Goal: Information Seeking & Learning: Understand process/instructions

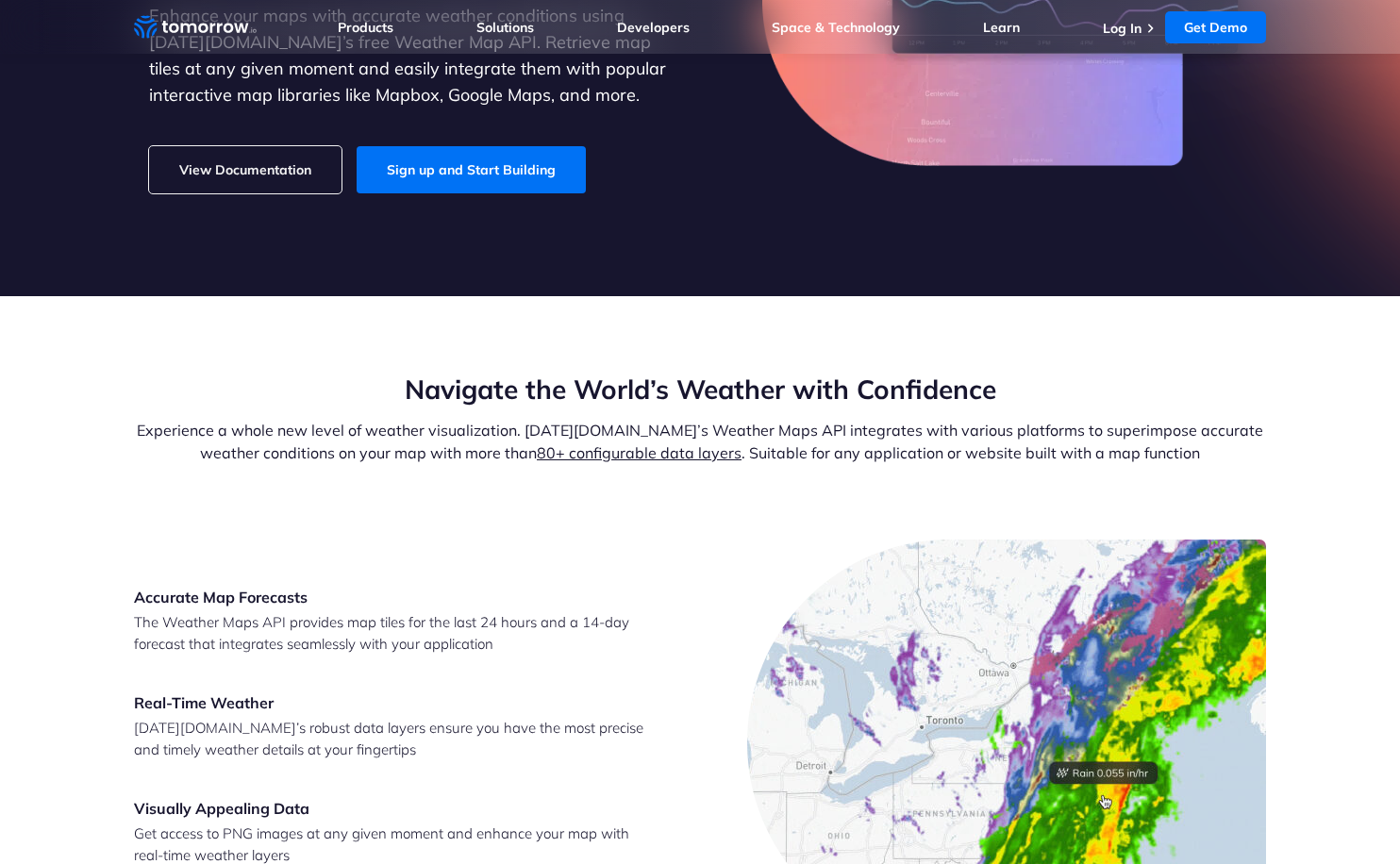
scroll to position [378, 0]
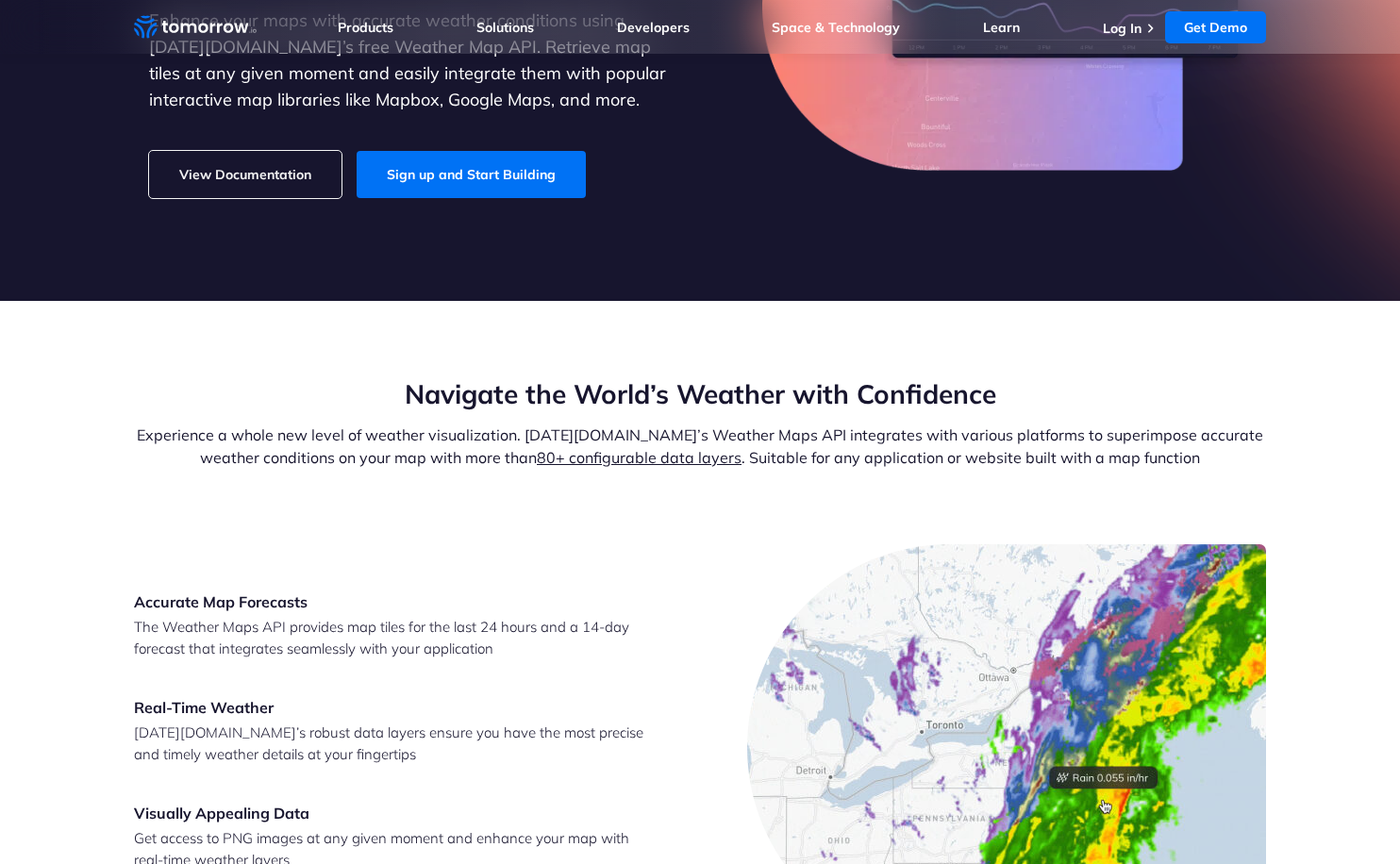
click at [273, 151] on link "View Documentation" at bounding box center [245, 174] width 193 height 47
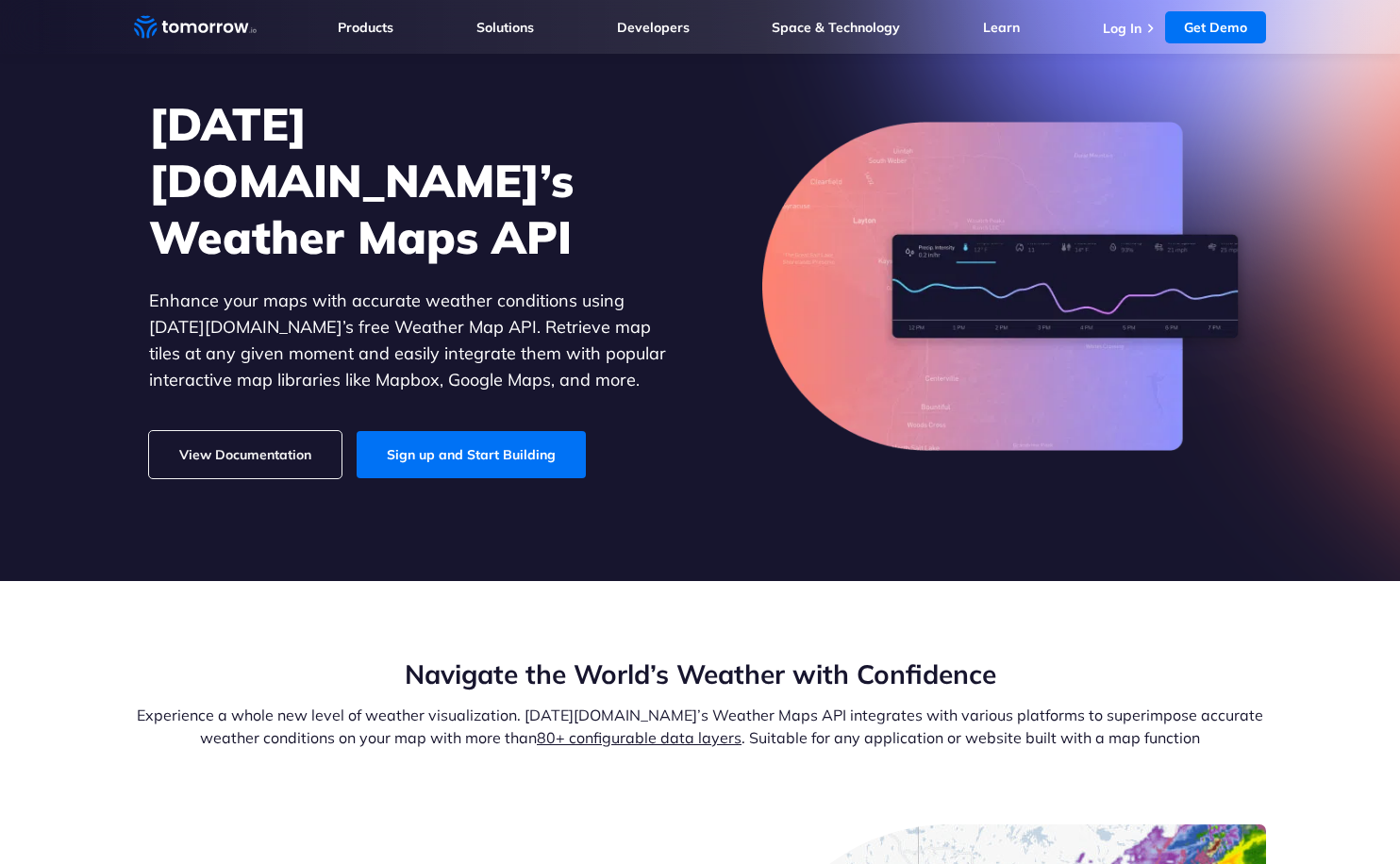
scroll to position [0, 0]
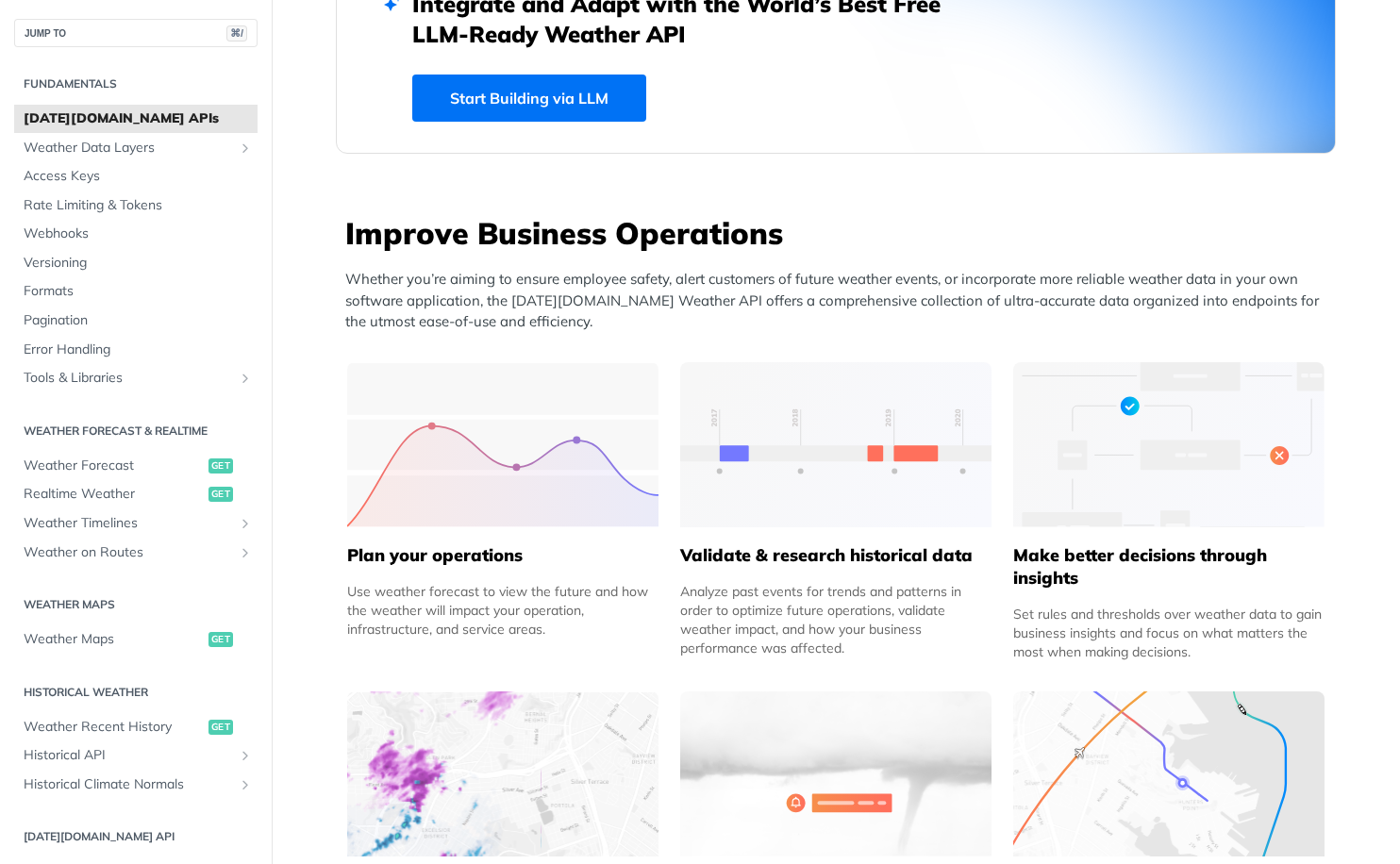
scroll to position [571, 0]
click at [111, 642] on span "Weather Maps" at bounding box center [113, 639] width 180 height 18
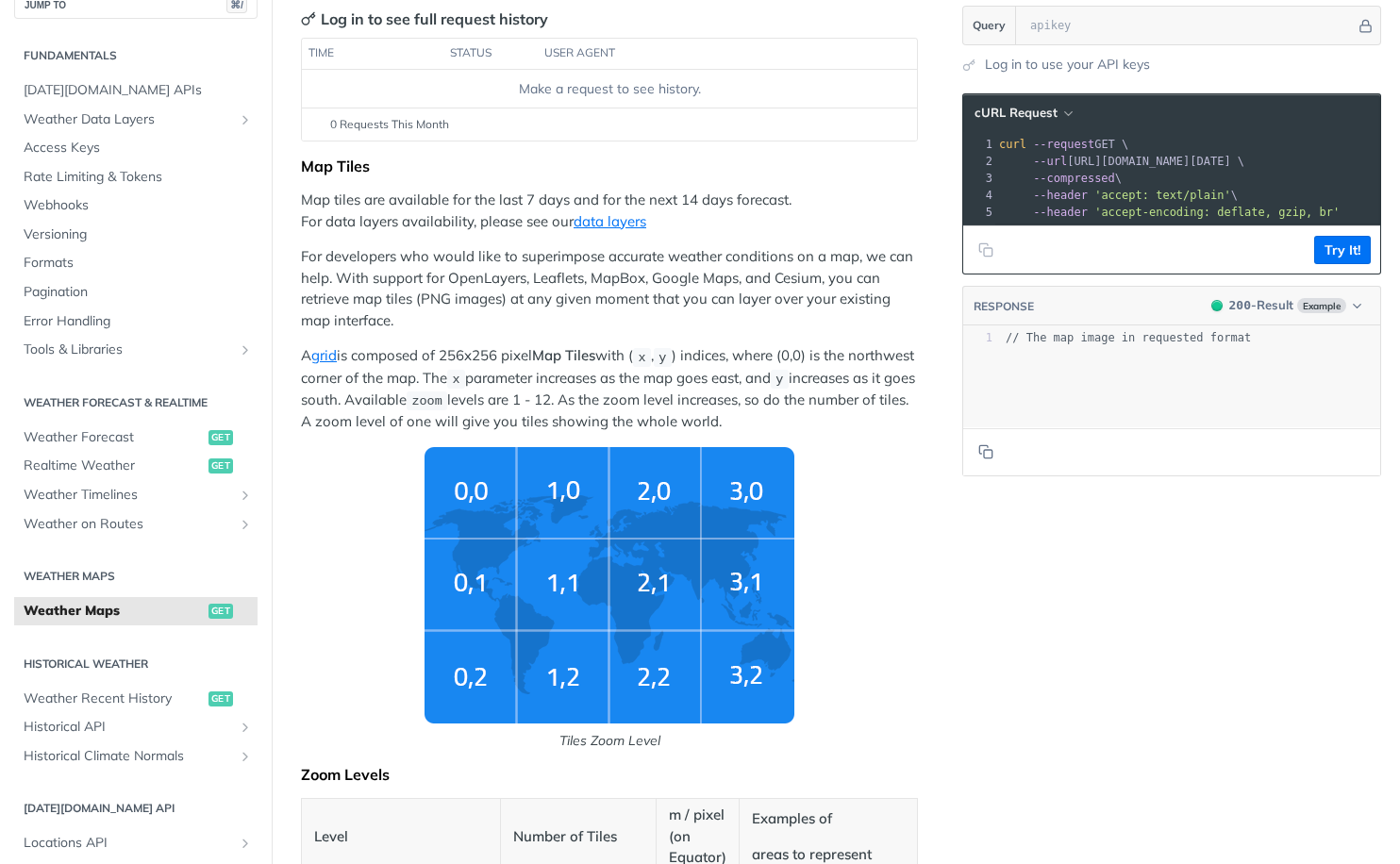
scroll to position [257, 0]
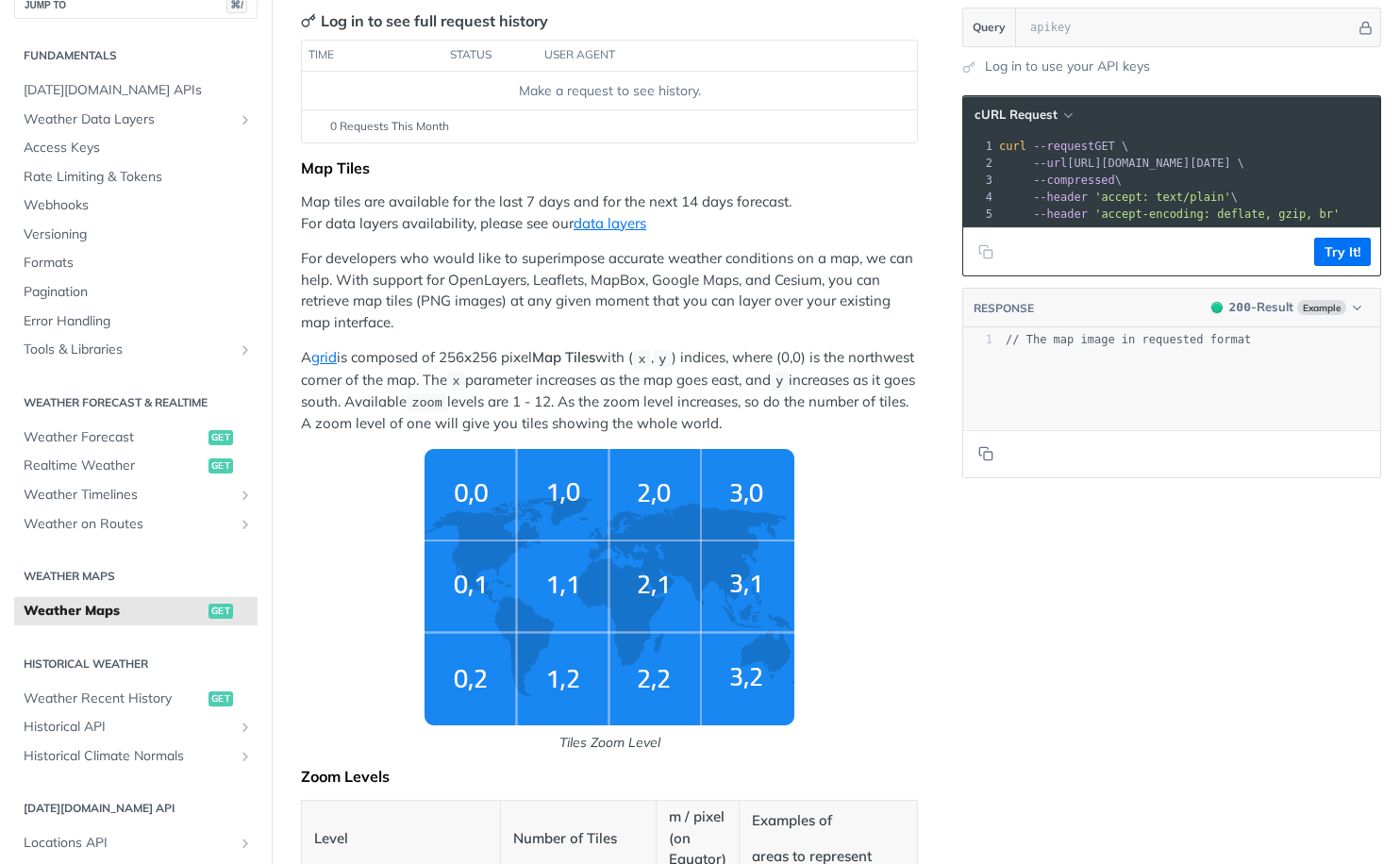
click at [619, 280] on p "For developers who would like to superimpose accurate weather conditions on a m…" at bounding box center [609, 290] width 617 height 85
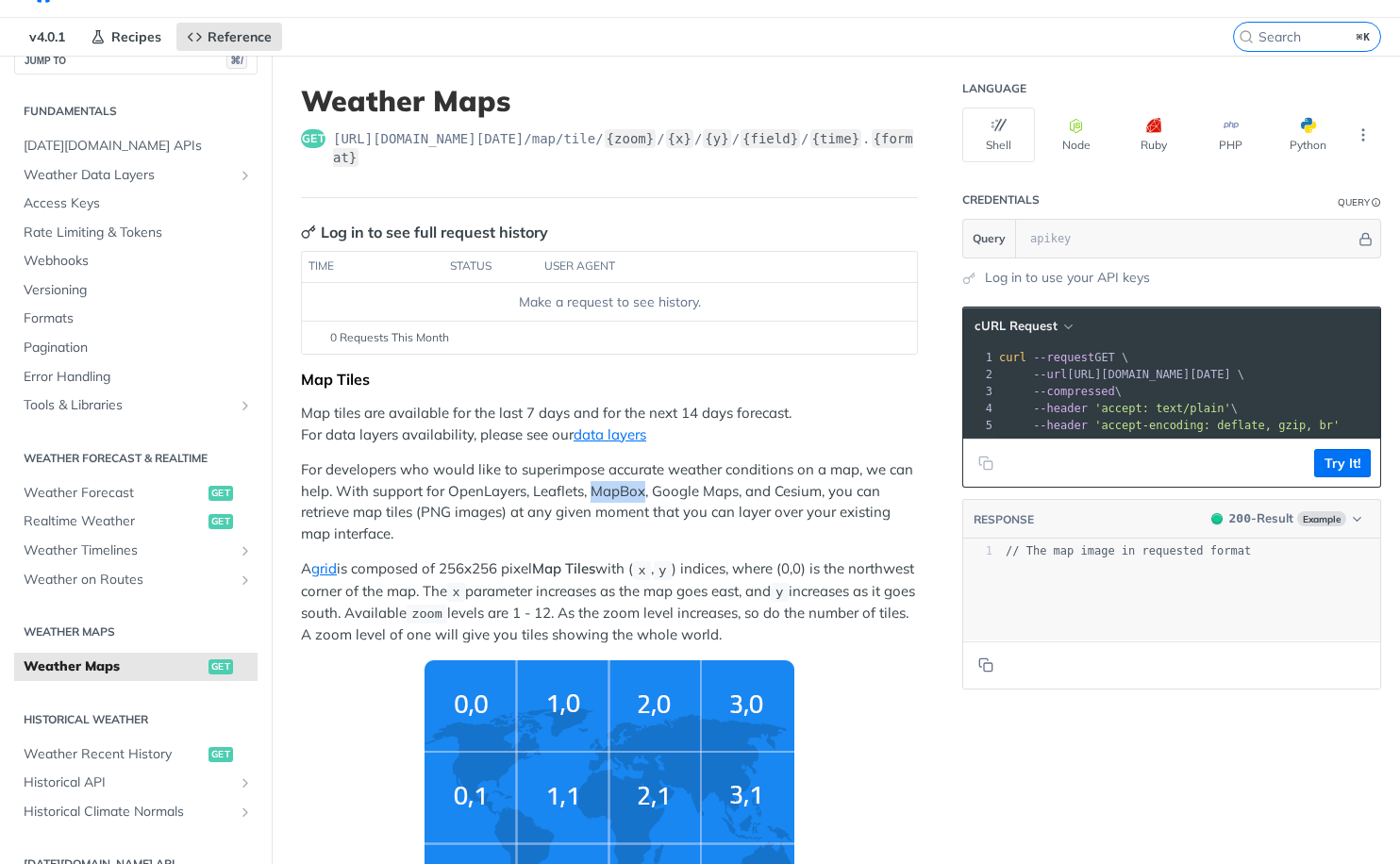
scroll to position [53, 0]
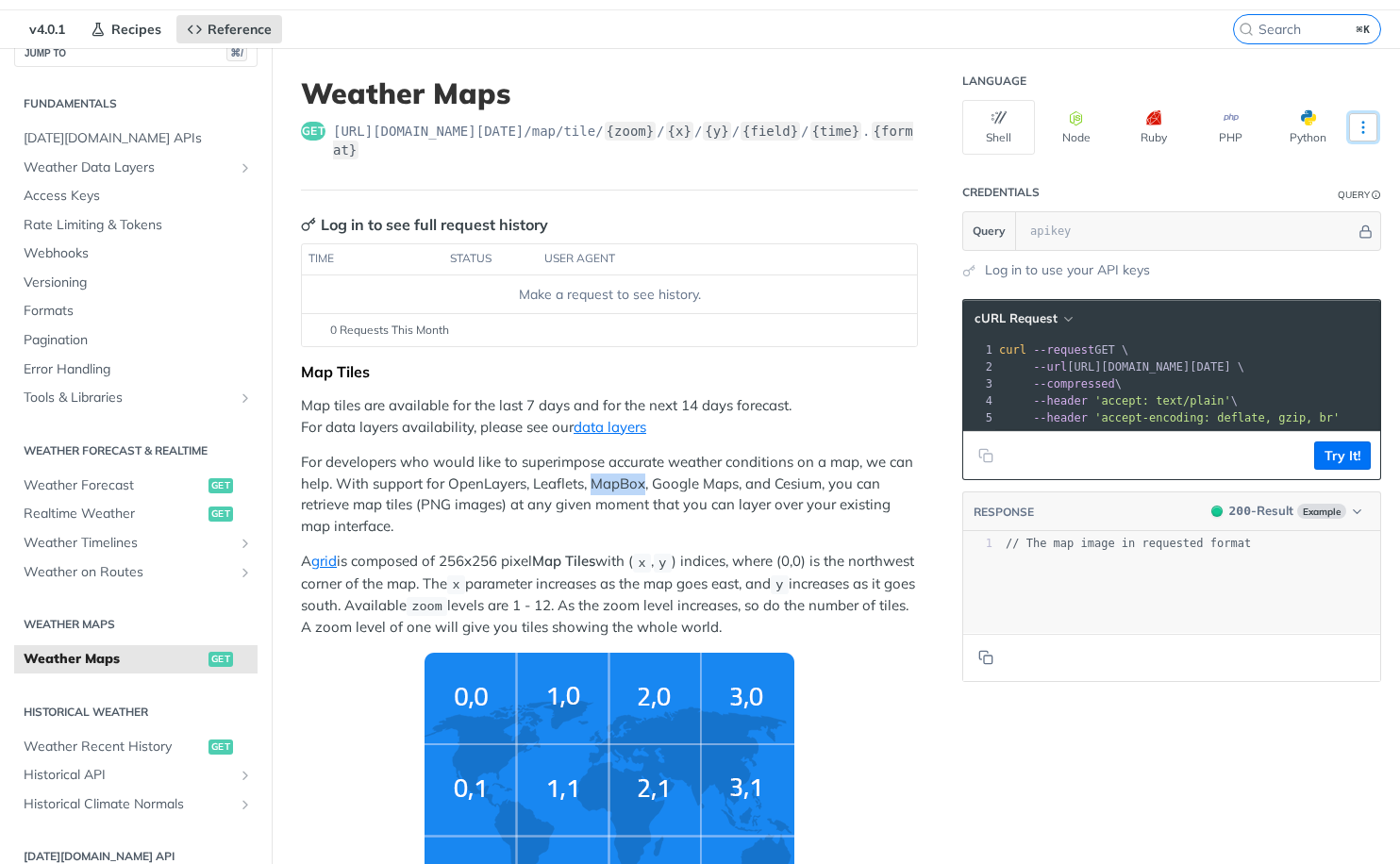
click at [1364, 133] on icon "More ellipsis" at bounding box center [1362, 126] width 17 height 17
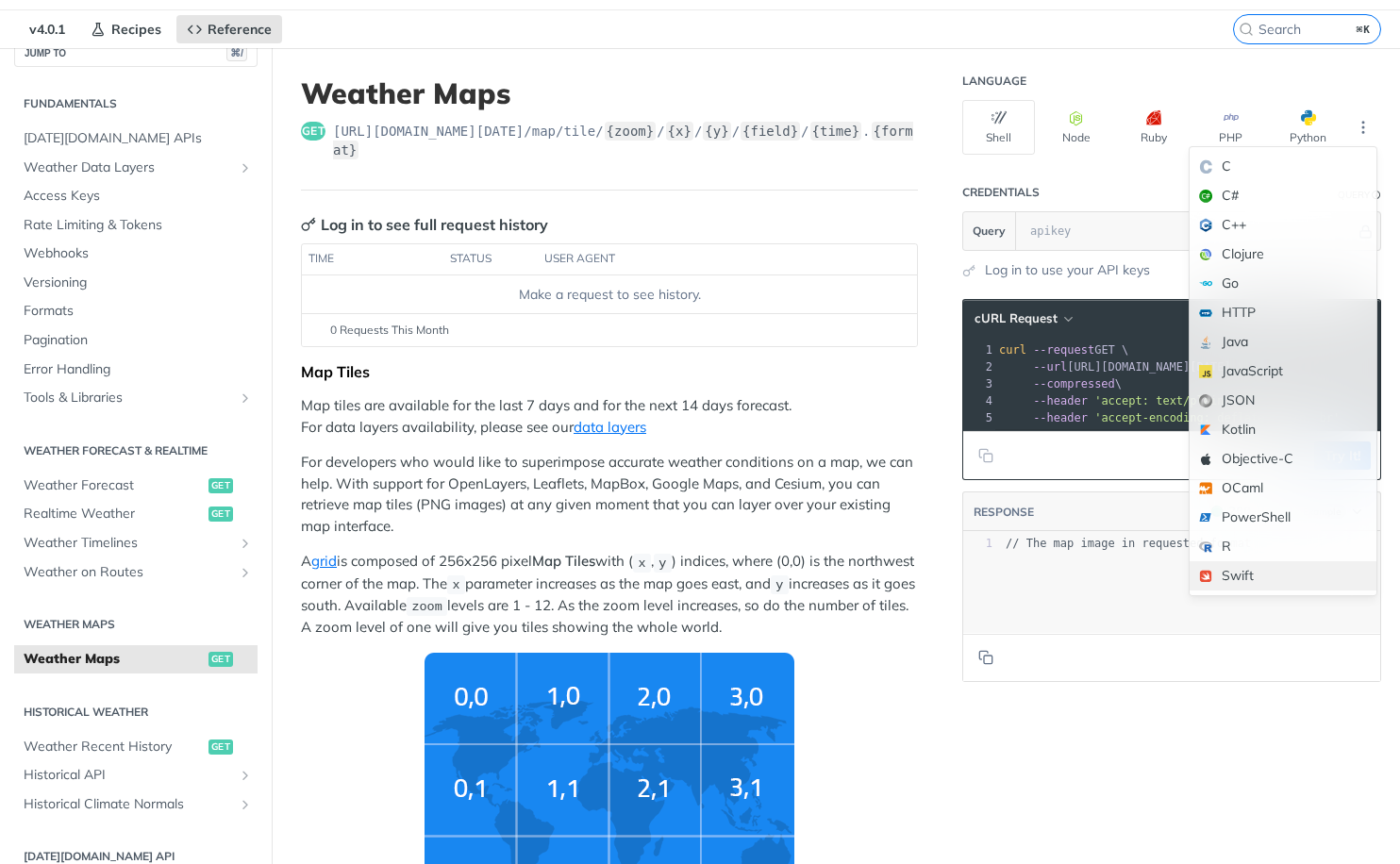
click at [1261, 568] on div "Swift" at bounding box center [1283, 576] width 187 height 29
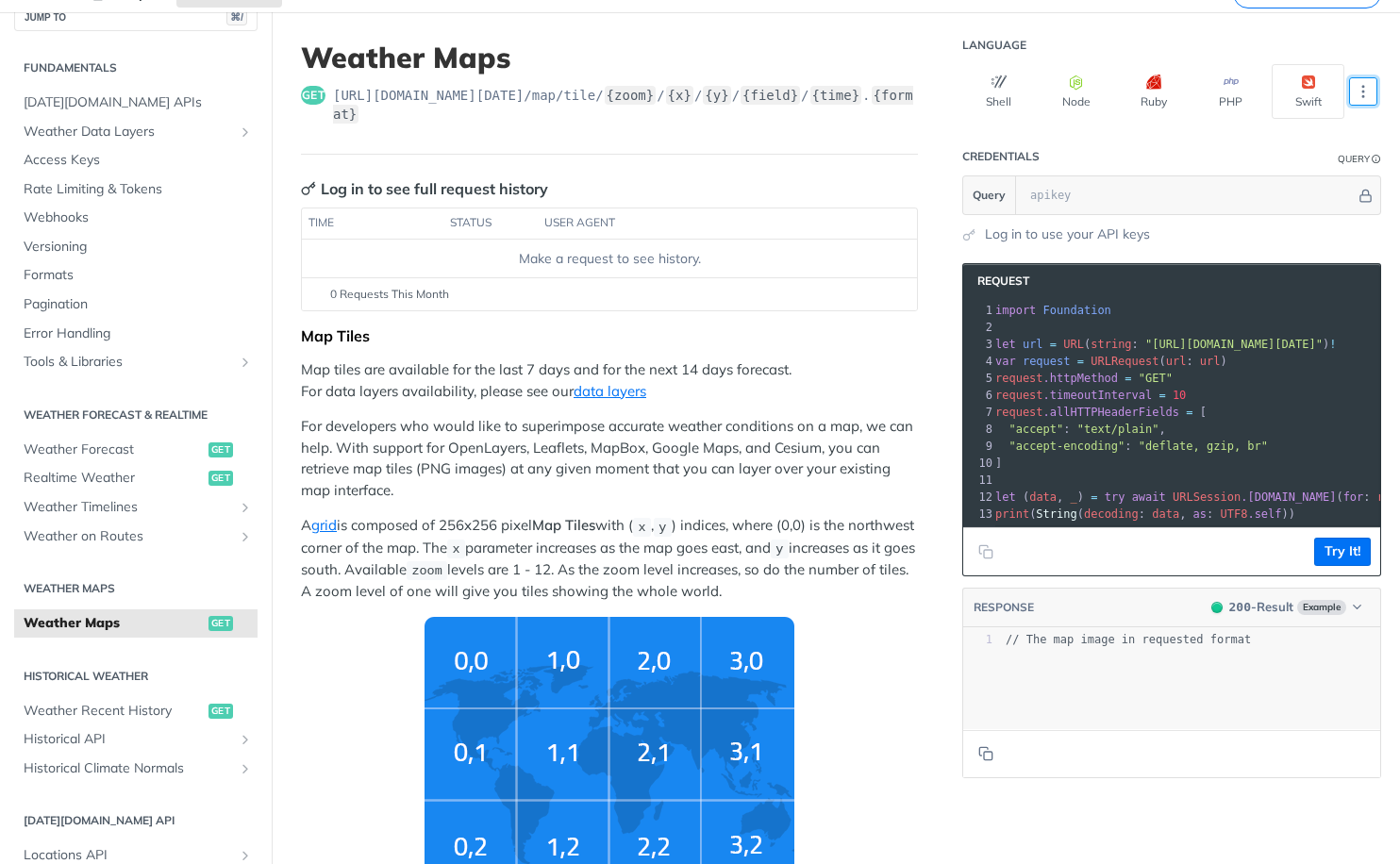
scroll to position [0, 0]
click at [1344, 553] on button "Try It!" at bounding box center [1343, 552] width 56 height 28
click at [1041, 195] on input "text" at bounding box center [1188, 195] width 335 height 38
